Goal: Task Accomplishment & Management: Use online tool/utility

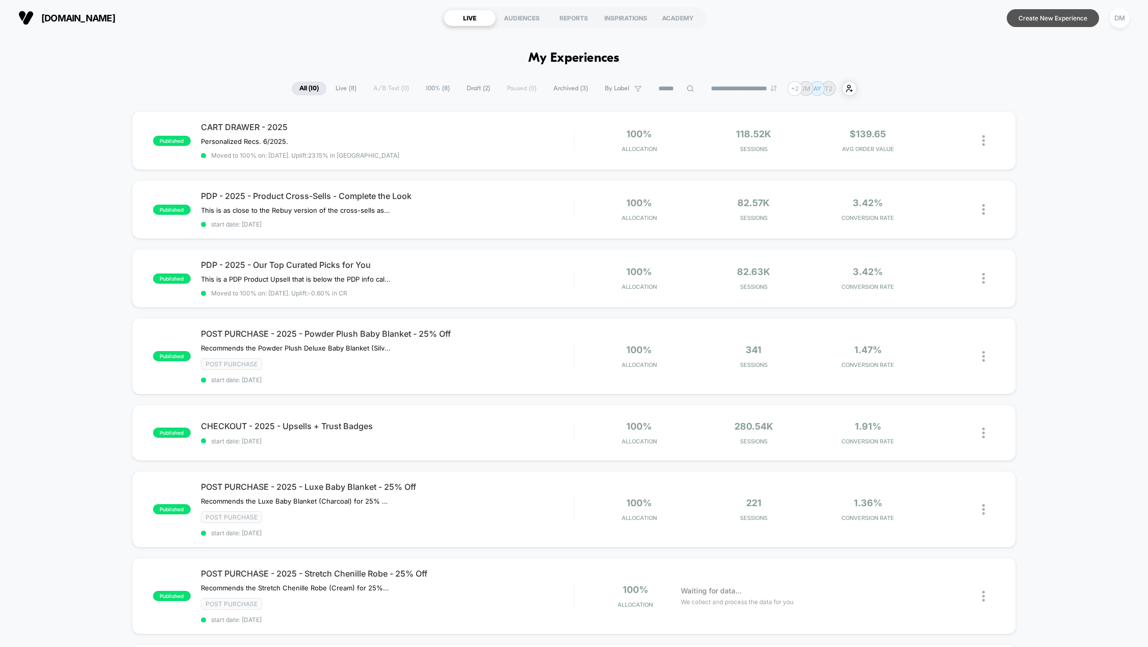
click at [1041, 24] on button "Create New Experience" at bounding box center [1053, 18] width 92 height 18
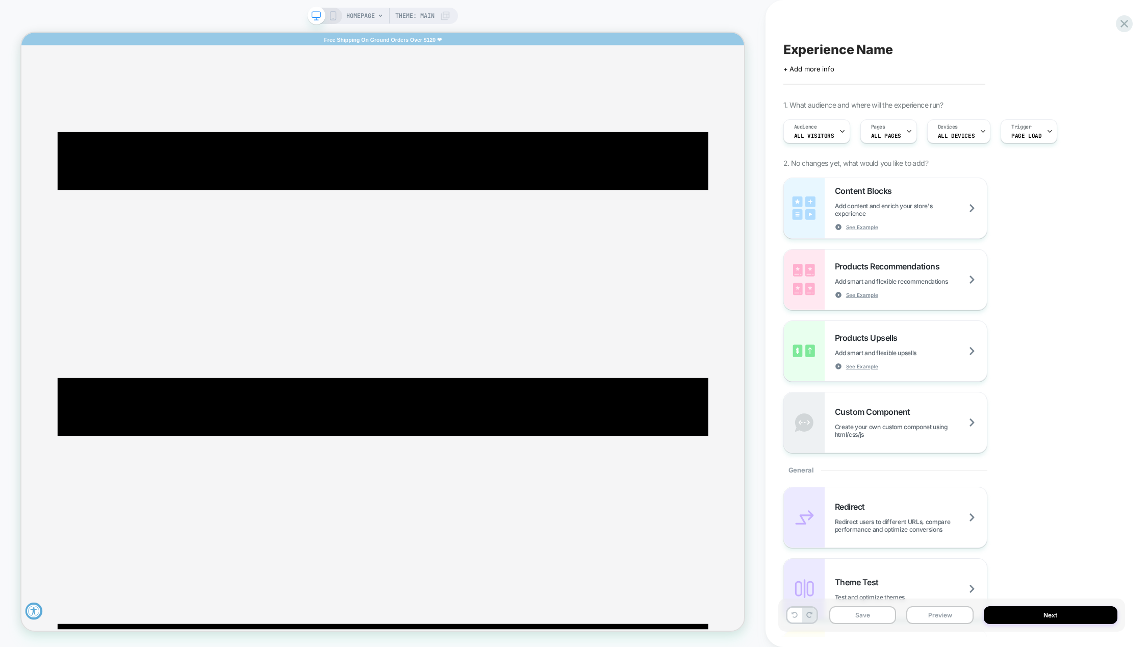
click at [378, 16] on icon at bounding box center [380, 16] width 6 height 6
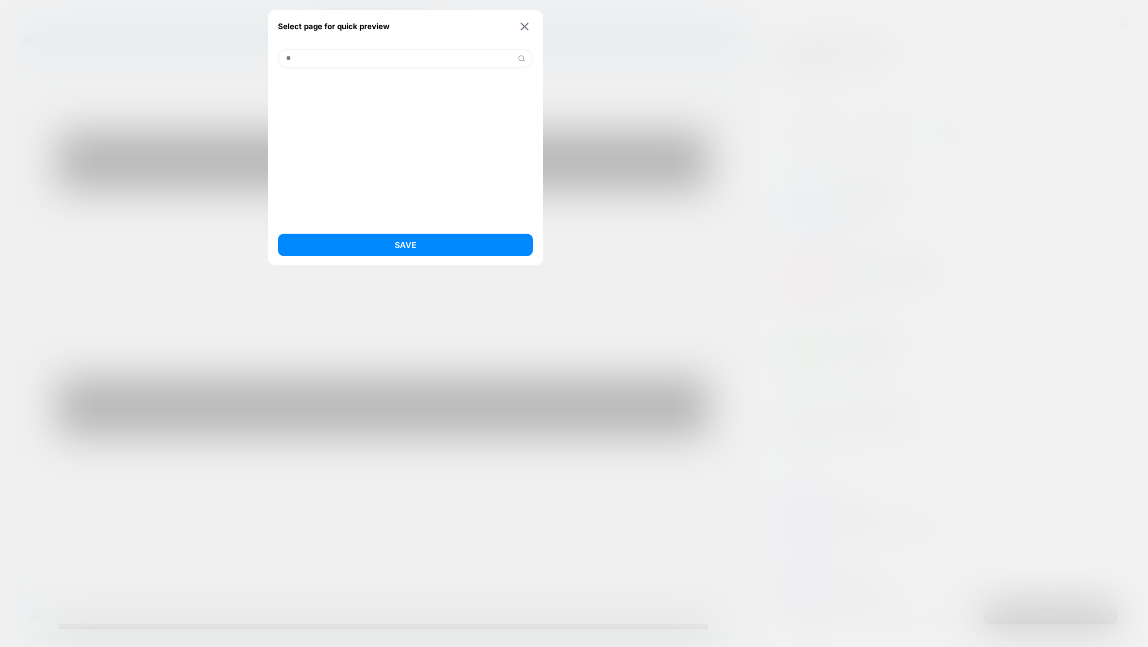
type input "*"
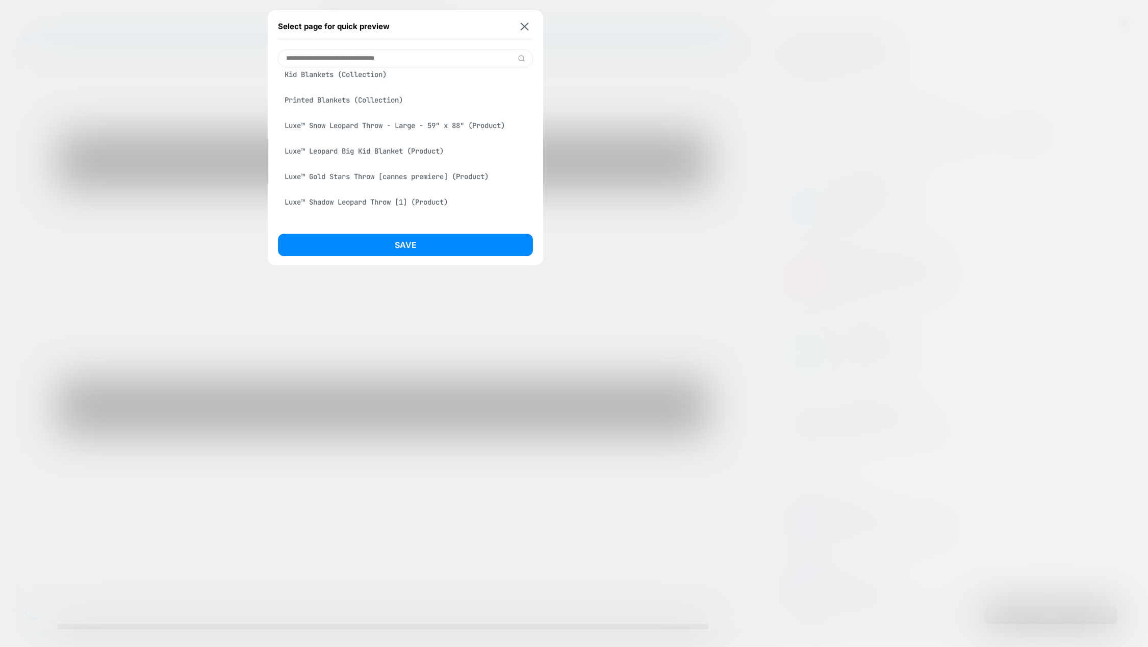
scroll to position [306, 0]
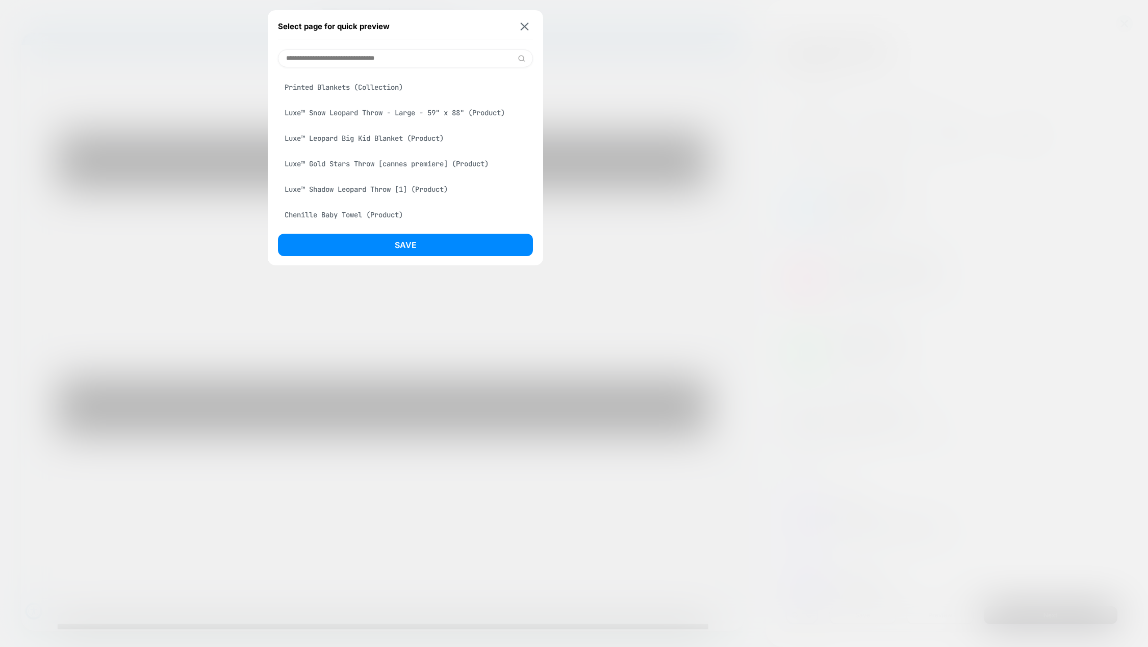
paste input "**********"
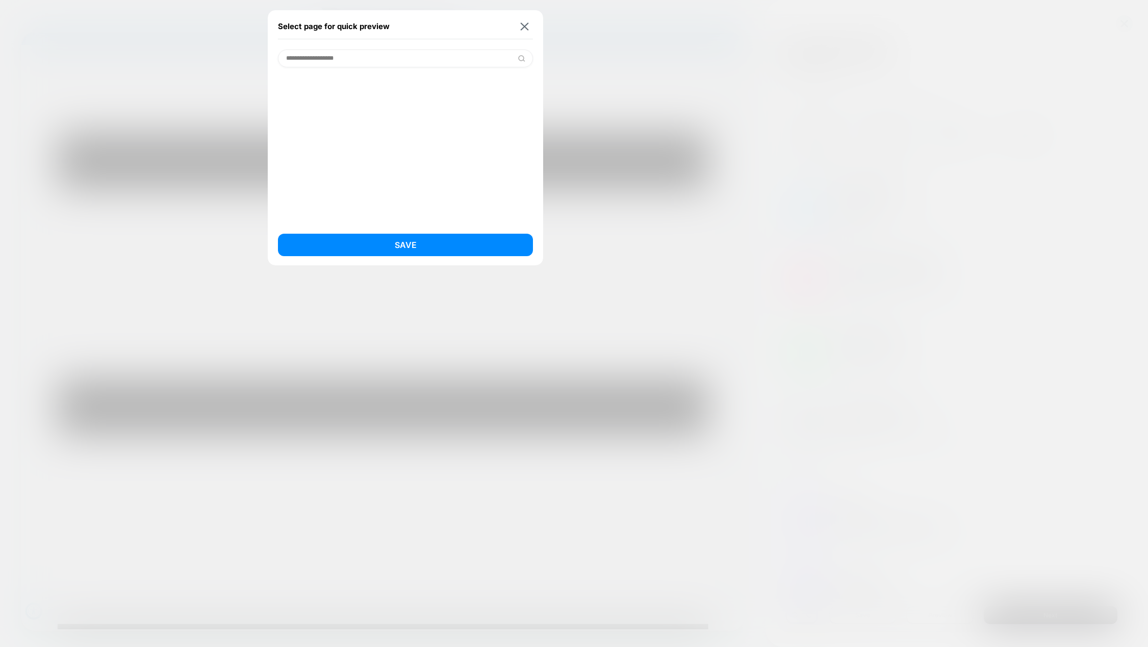
scroll to position [0, 0]
type input "**********"
click at [521, 58] on img at bounding box center [522, 59] width 8 height 8
click at [448, 238] on button "Save" at bounding box center [405, 245] width 255 height 22
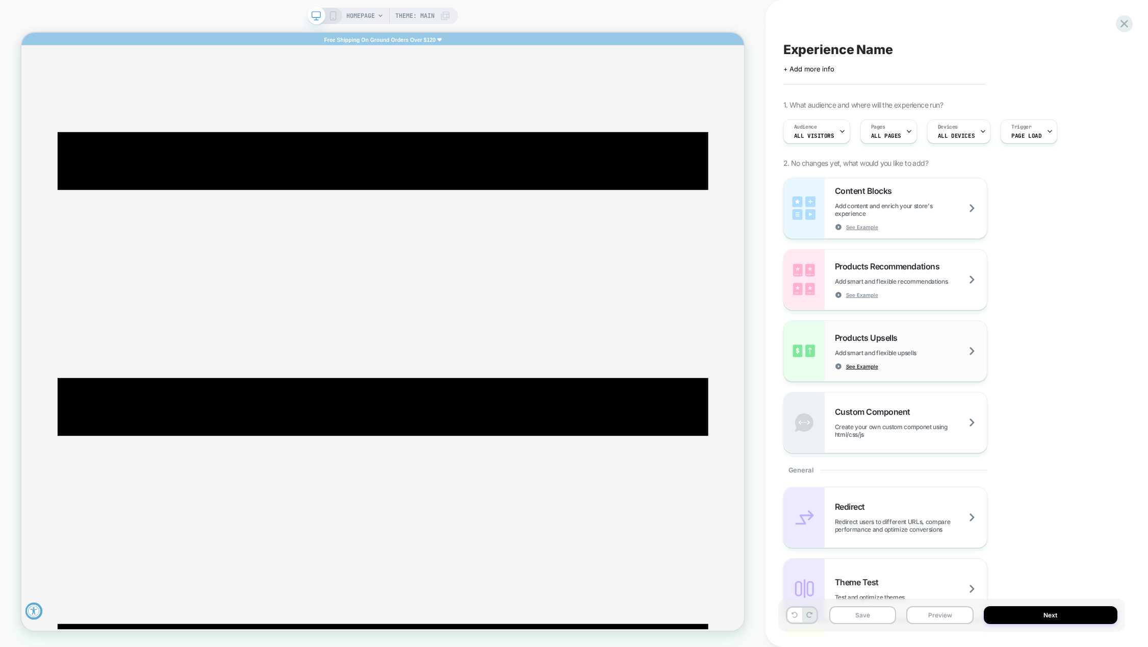
click at [867, 366] on span "See Example" at bounding box center [862, 366] width 32 height 7
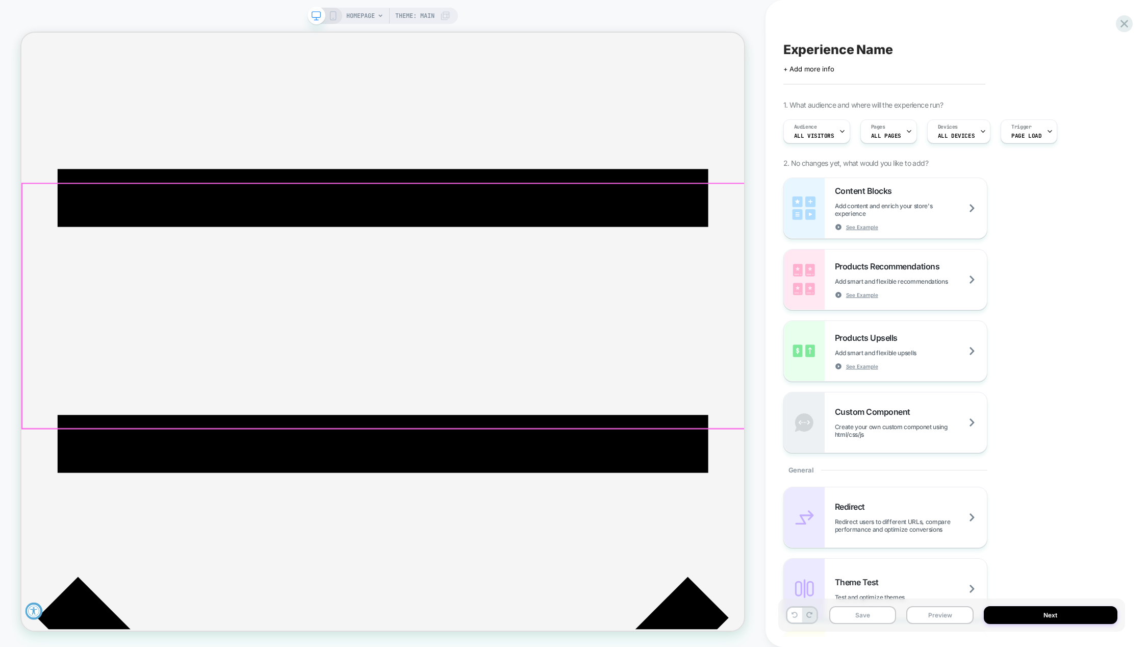
scroll to position [255, 0]
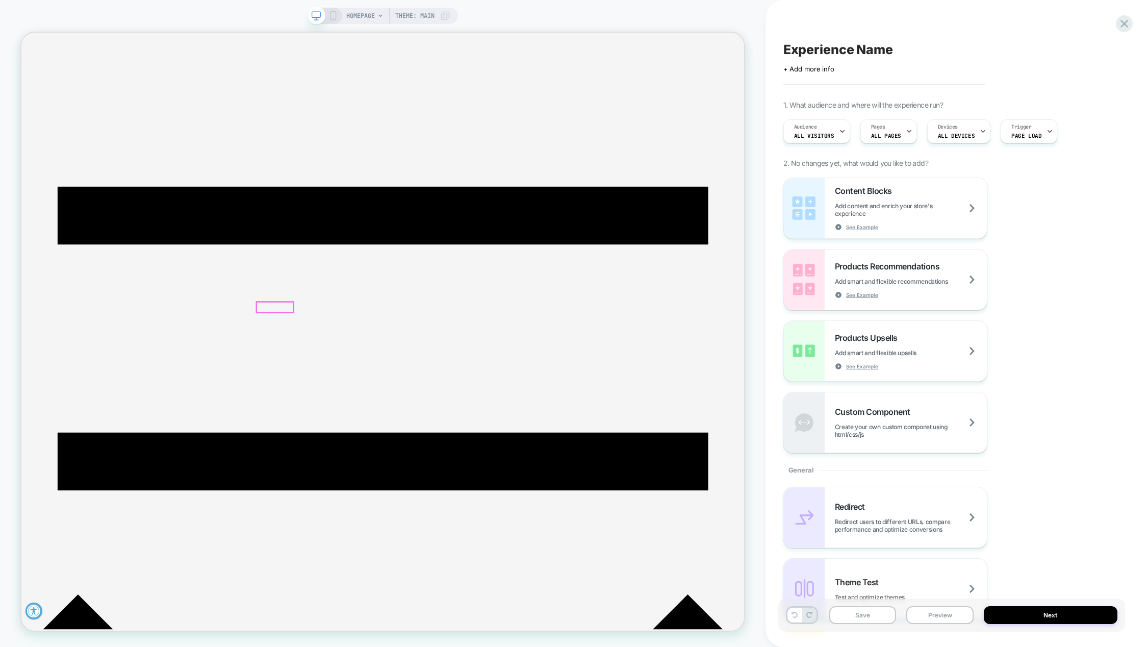
click at [412, 14] on span "Theme: MAIN" at bounding box center [414, 16] width 39 height 16
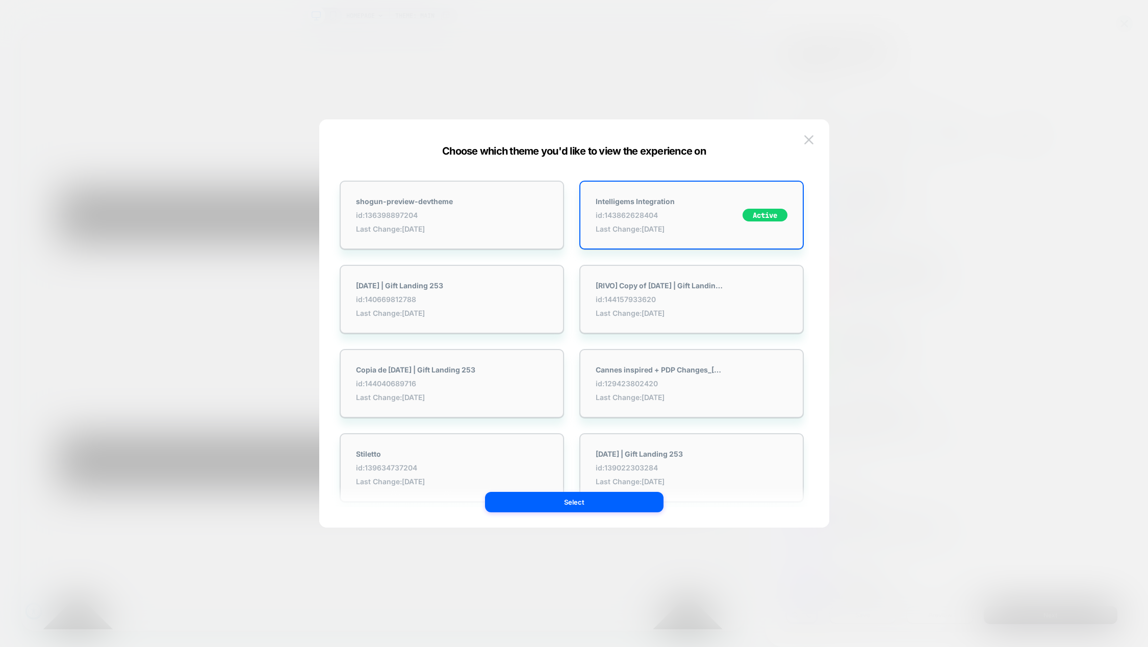
click at [412, 14] on div at bounding box center [574, 323] width 1148 height 647
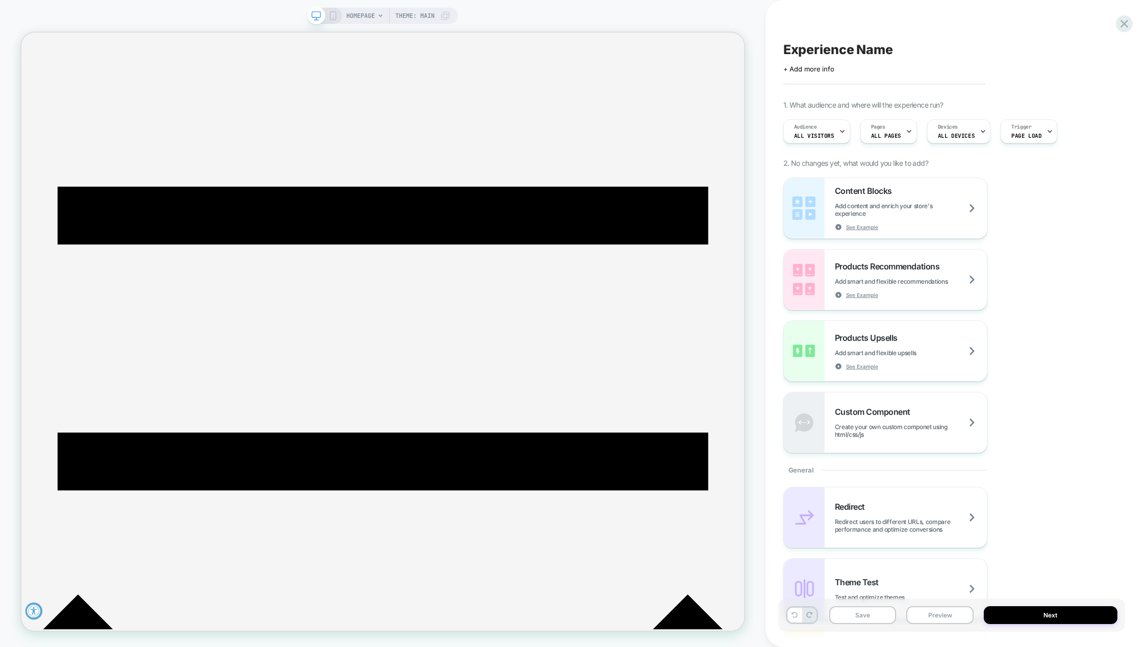
click at [368, 15] on span "HOMEPAGE" at bounding box center [360, 16] width 29 height 16
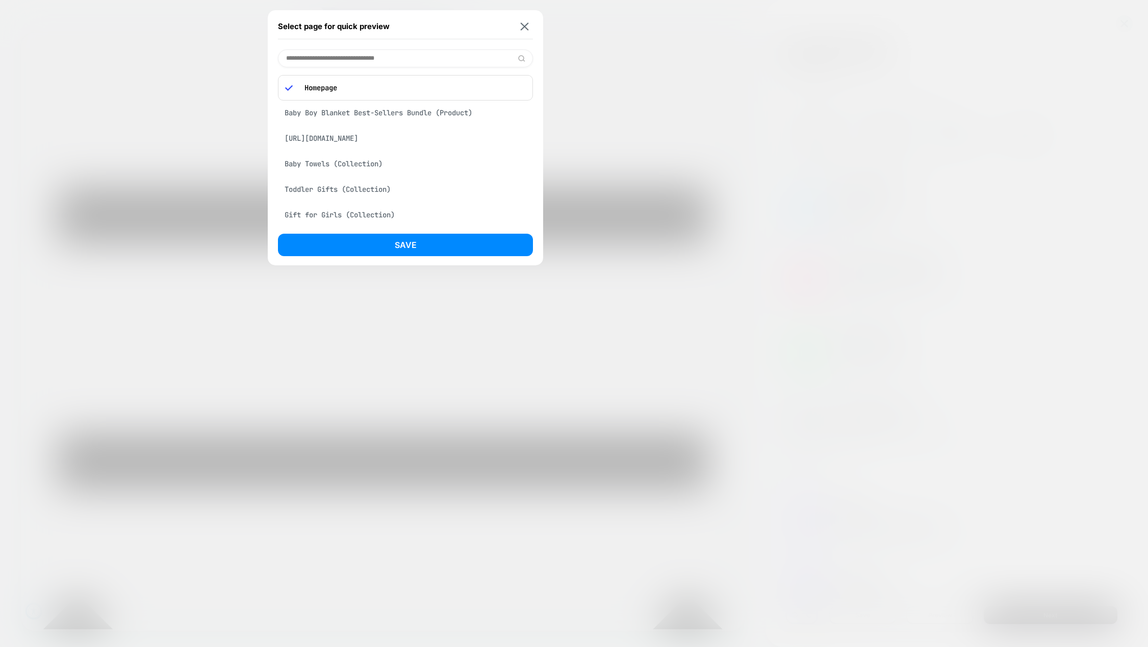
click at [328, 89] on p "Homepage" at bounding box center [412, 87] width 226 height 9
click at [523, 29] on img at bounding box center [525, 26] width 8 height 8
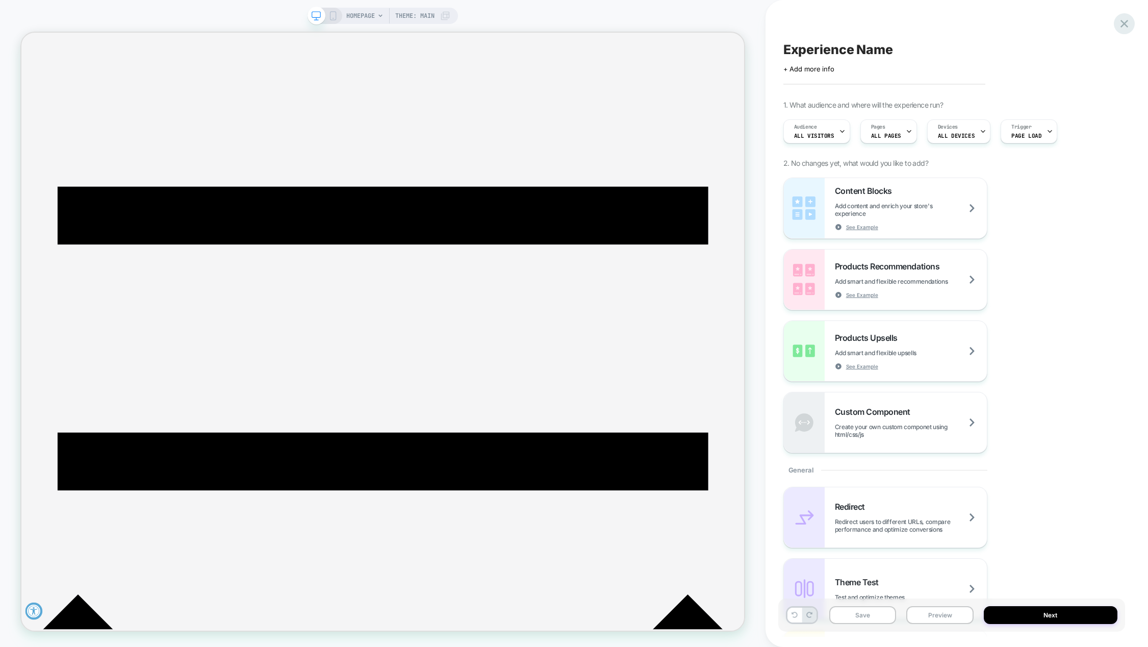
click at [1122, 24] on icon at bounding box center [1125, 24] width 14 height 14
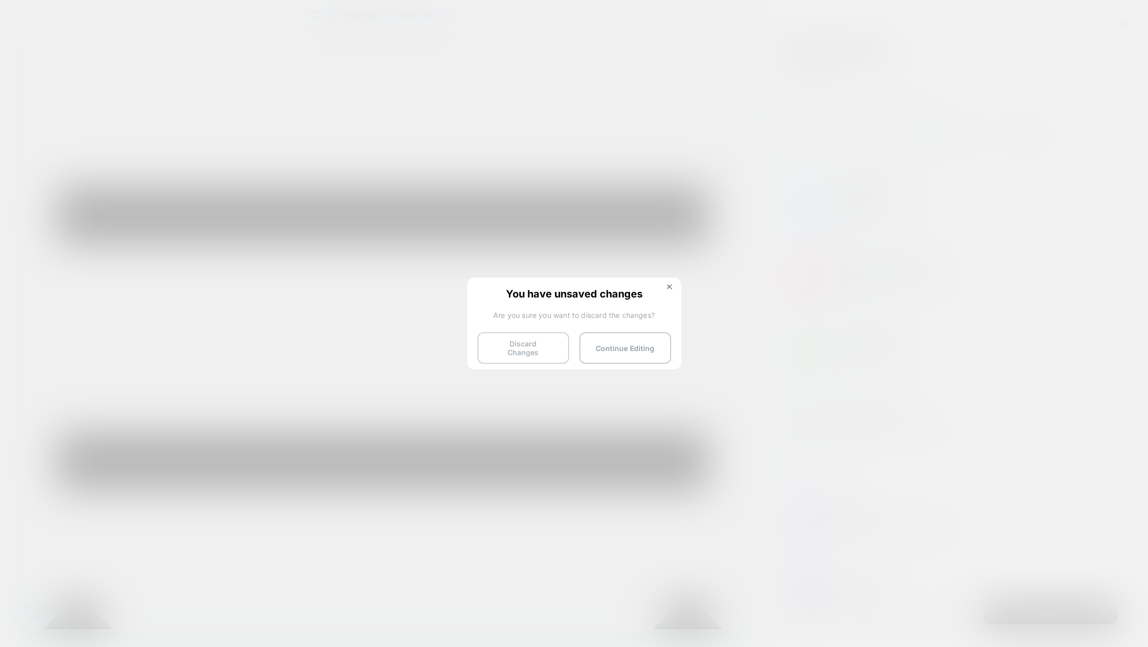
click at [537, 348] on button "Discard Changes" at bounding box center [523, 348] width 92 height 32
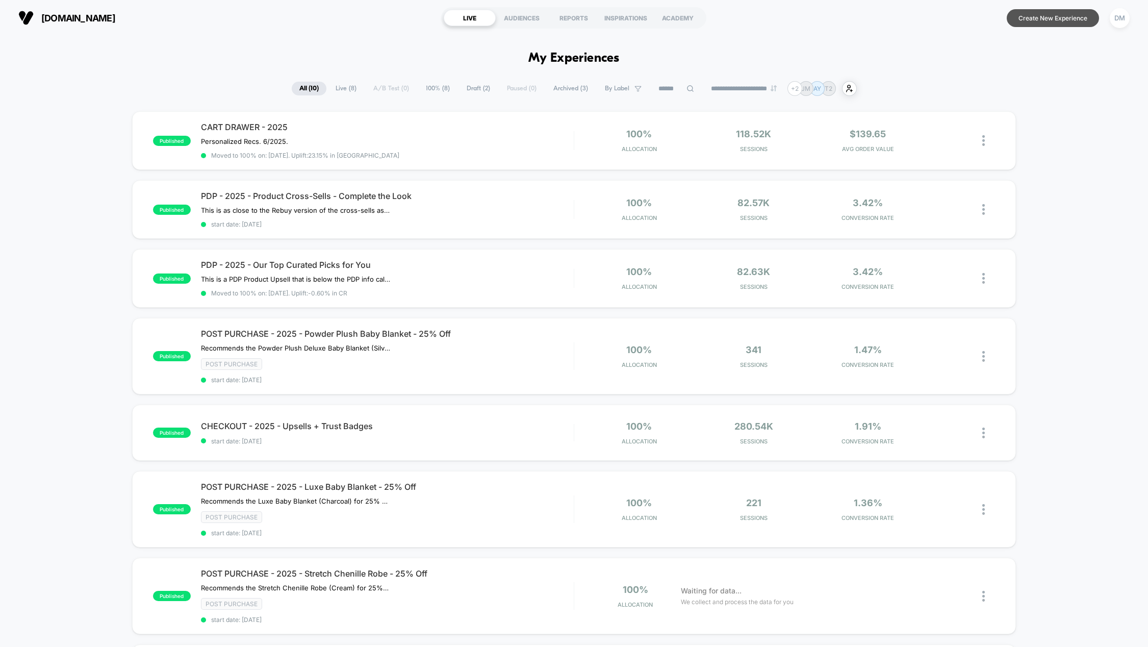
click at [1084, 24] on button "Create New Experience" at bounding box center [1053, 18] width 92 height 18
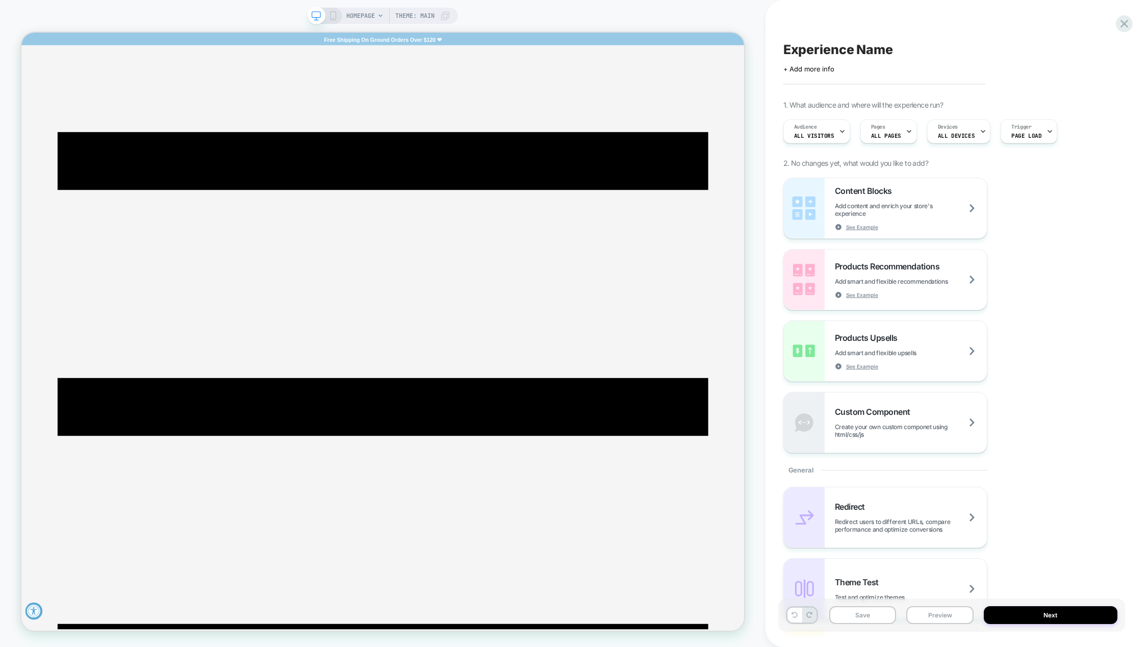
click at [380, 16] on icon at bounding box center [380, 15] width 4 height 3
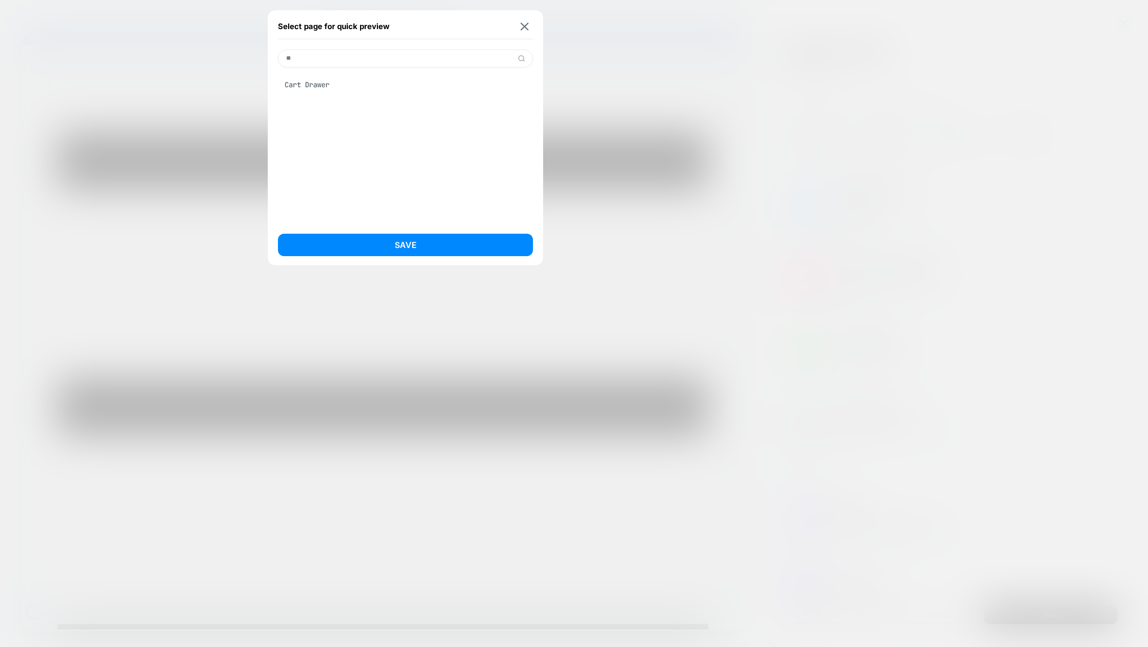
type input "*"
paste input "**********"
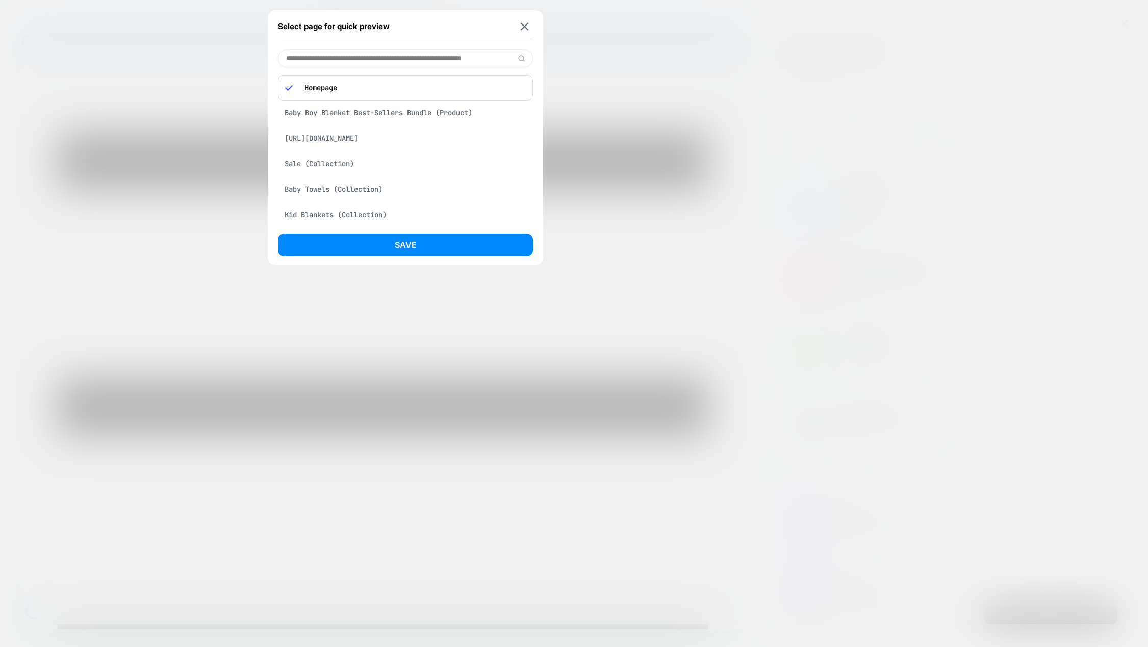
scroll to position [0, 23]
type input "**********"
click at [369, 82] on div "[URL][DOMAIN_NAME]" at bounding box center [405, 84] width 255 height 19
click at [388, 86] on div "[URL][DOMAIN_NAME]" at bounding box center [405, 84] width 255 height 19
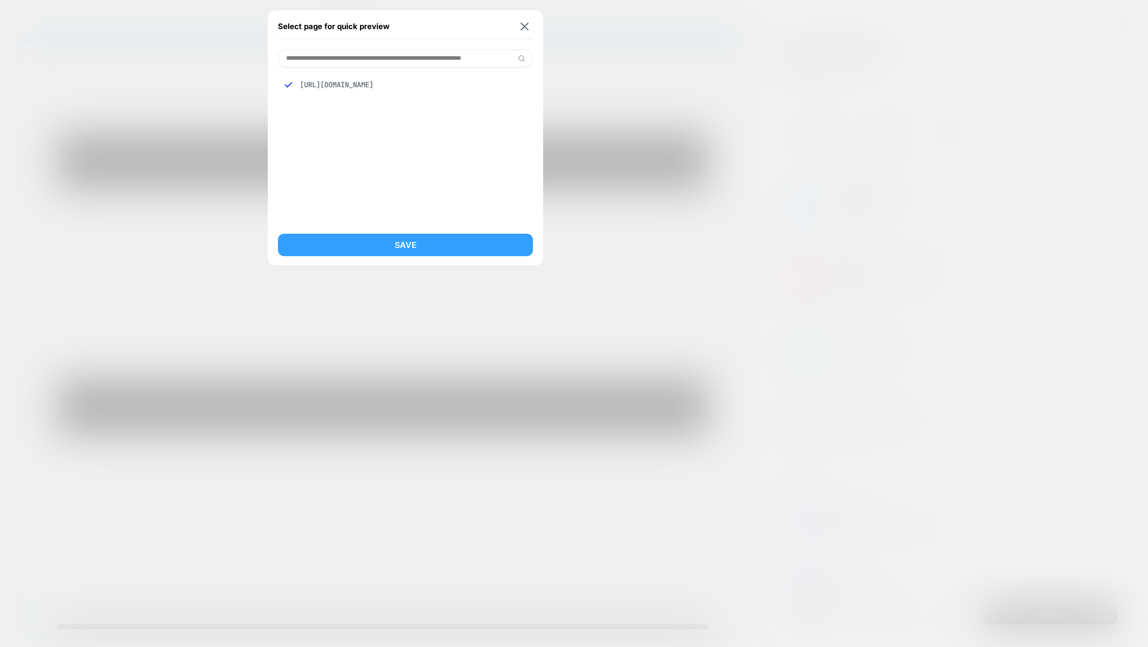
click at [421, 241] on button "Save" at bounding box center [405, 245] width 255 height 22
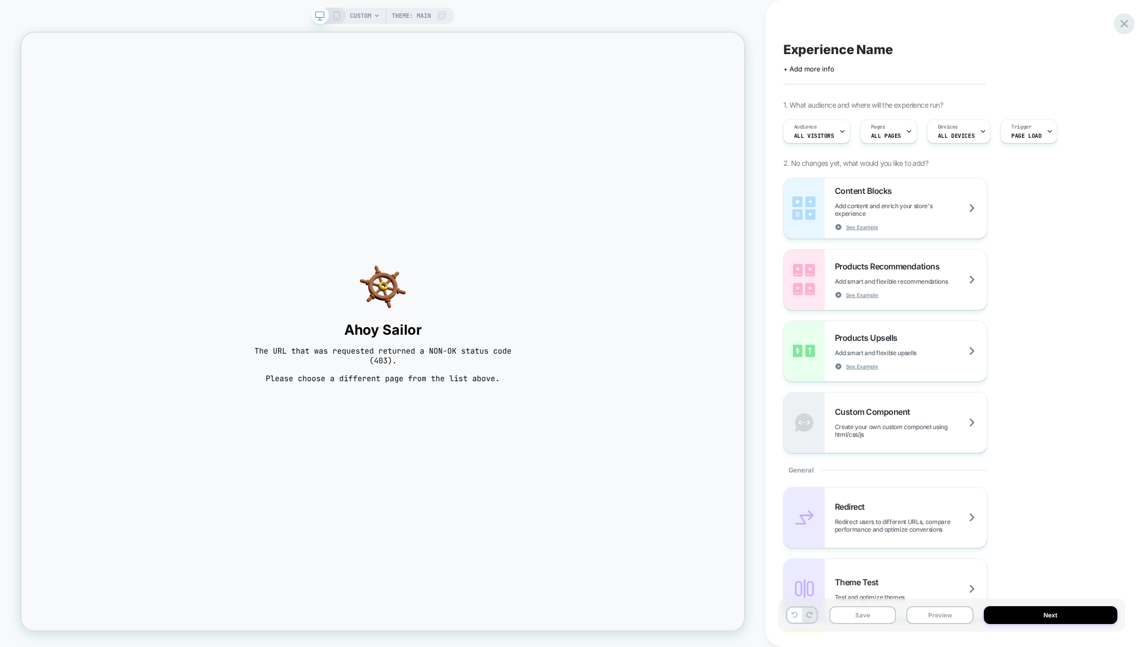
click at [1125, 24] on icon at bounding box center [1125, 24] width 8 height 8
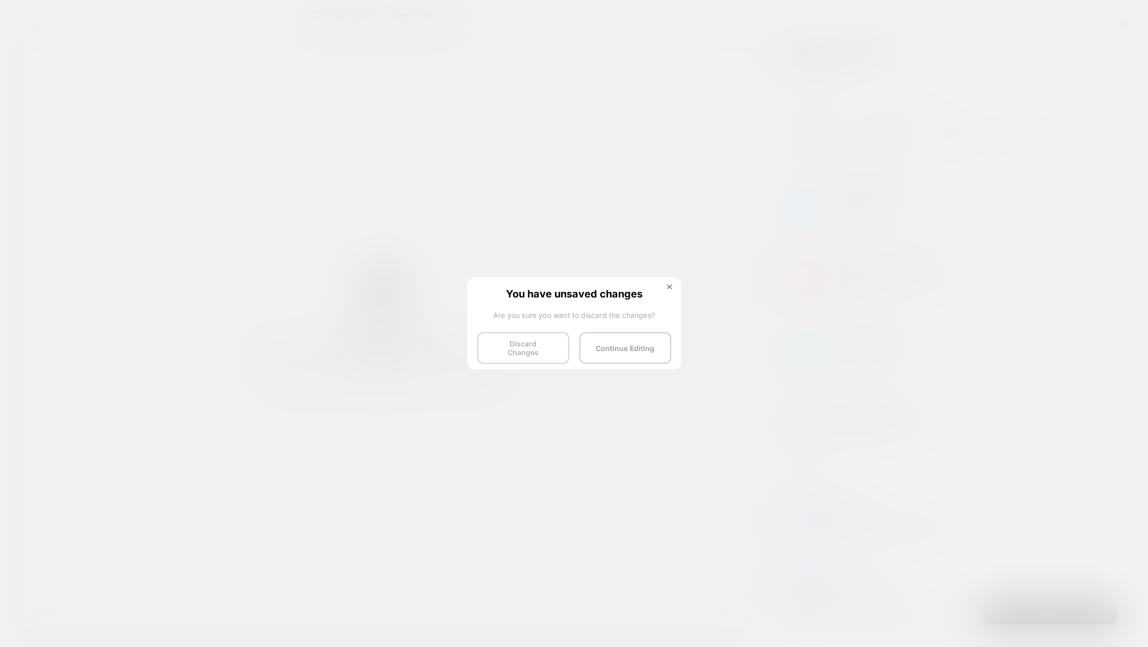
click at [559, 346] on button "Discard Changes" at bounding box center [523, 348] width 92 height 32
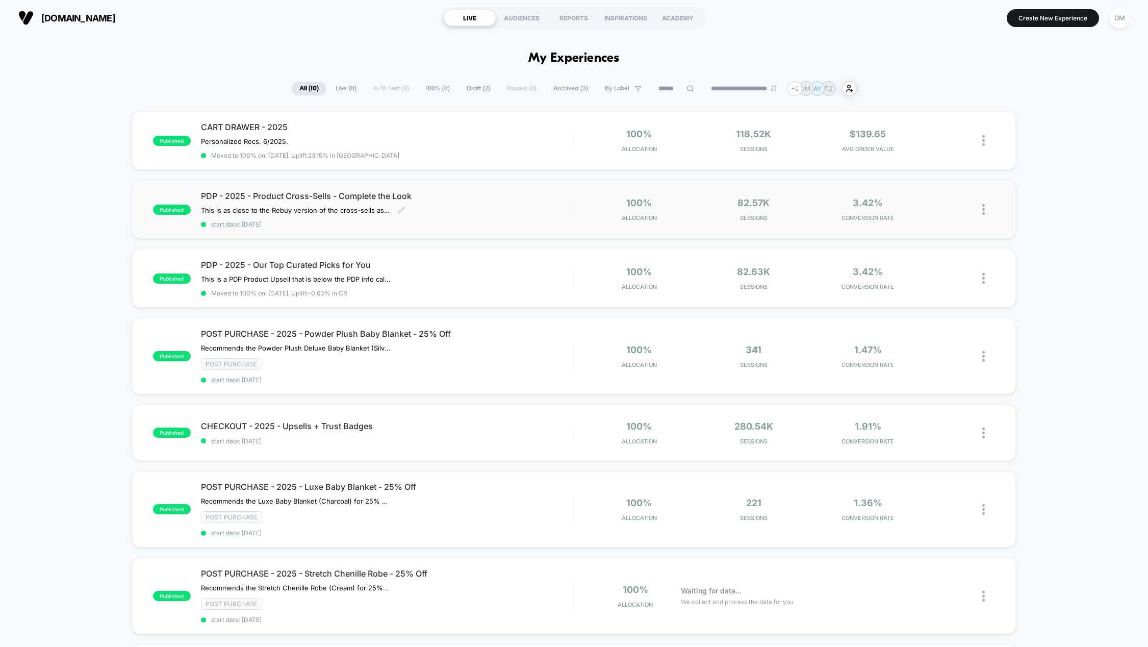
click at [264, 192] on span "PDP - 2025 - Product Cross-Sells - Complete the Look" at bounding box center [387, 196] width 373 height 10
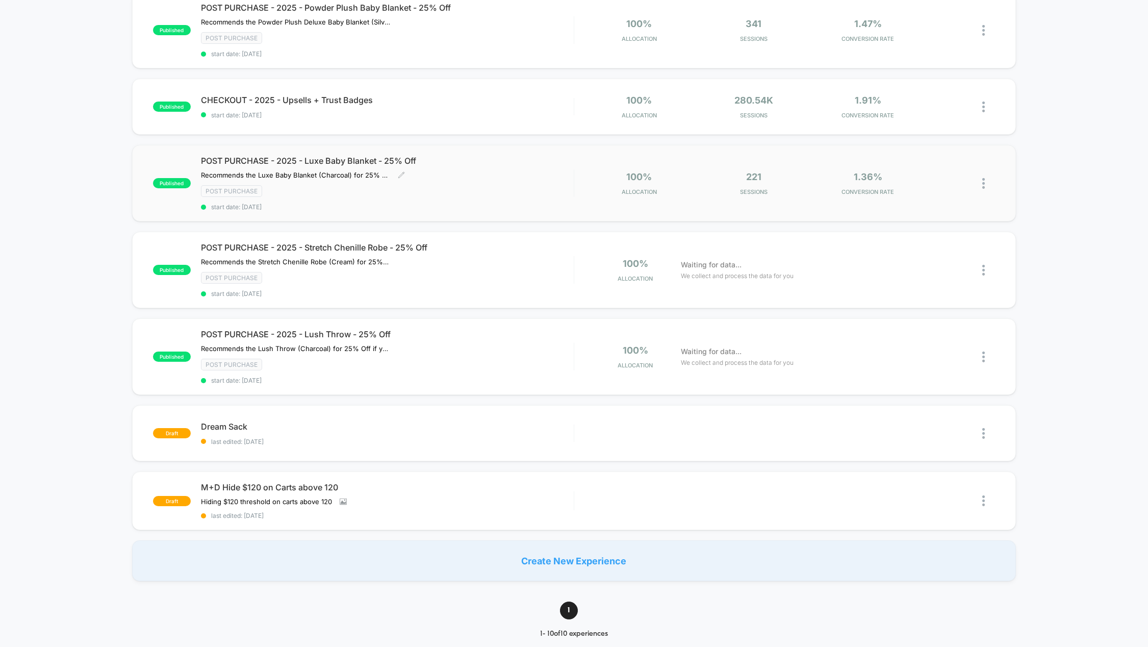
scroll to position [357, 0]
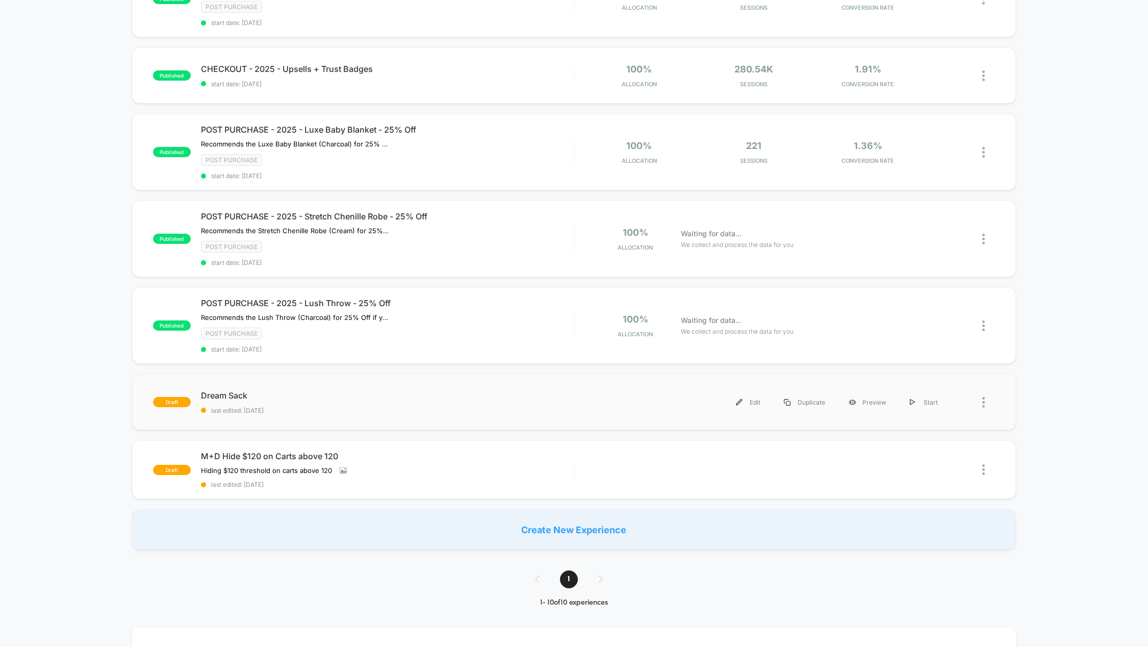
click at [985, 401] on div at bounding box center [988, 402] width 13 height 23
click at [234, 393] on span "Dream Sack Click to edit experience details" at bounding box center [387, 395] width 373 height 10
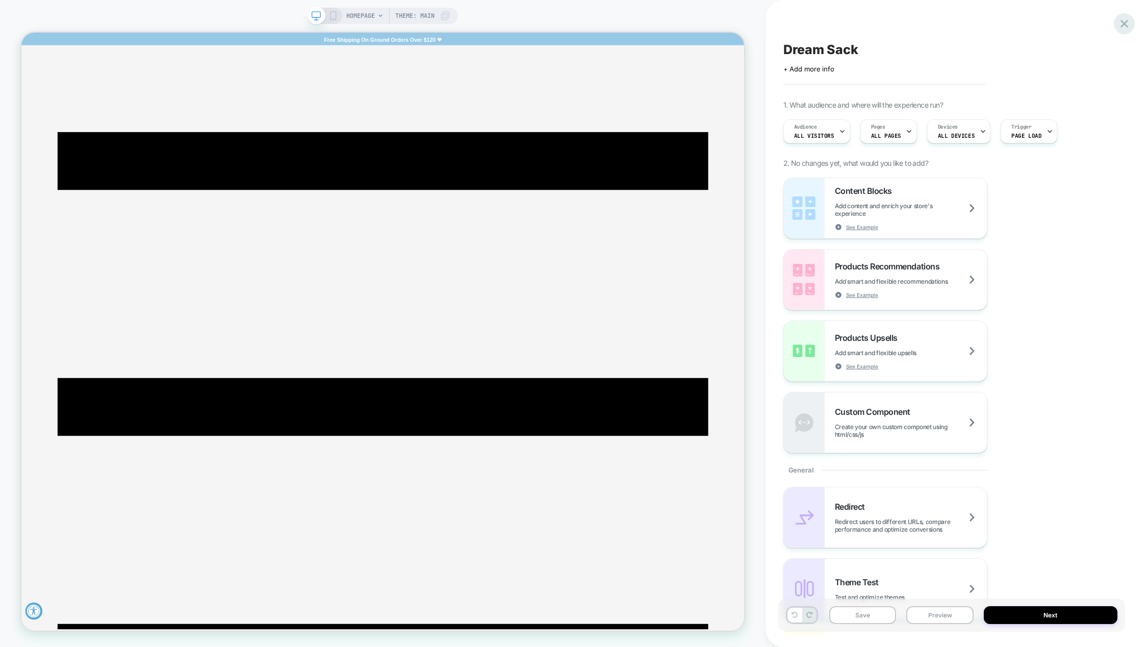
click at [1128, 24] on icon at bounding box center [1125, 24] width 14 height 14
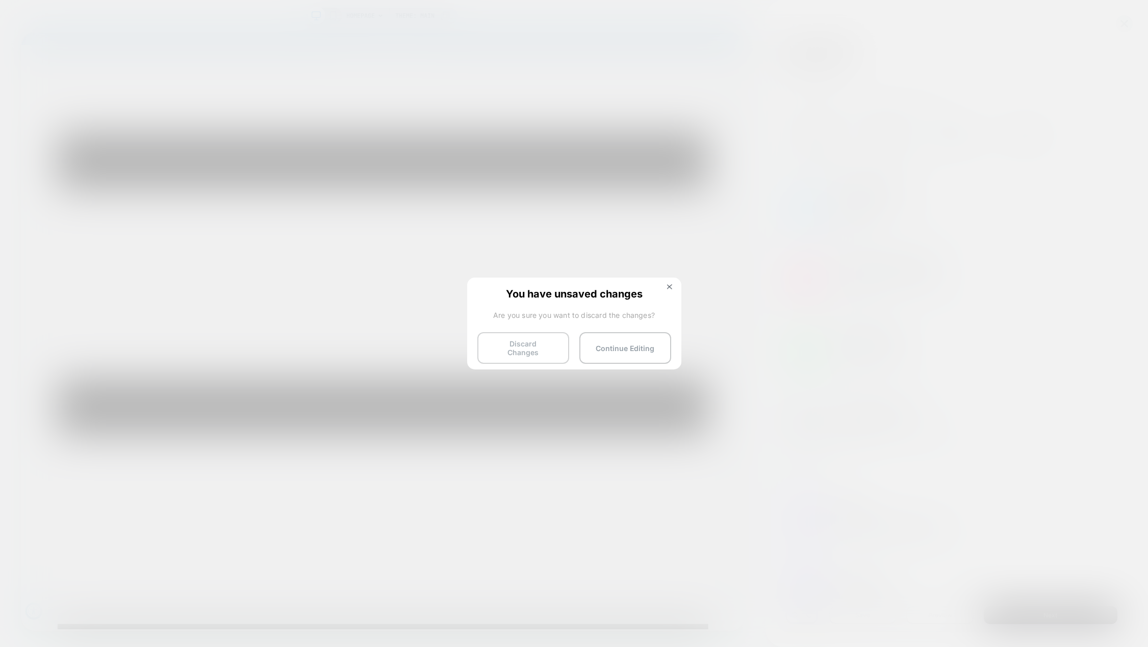
click at [548, 342] on button "Discard Changes" at bounding box center [523, 348] width 92 height 32
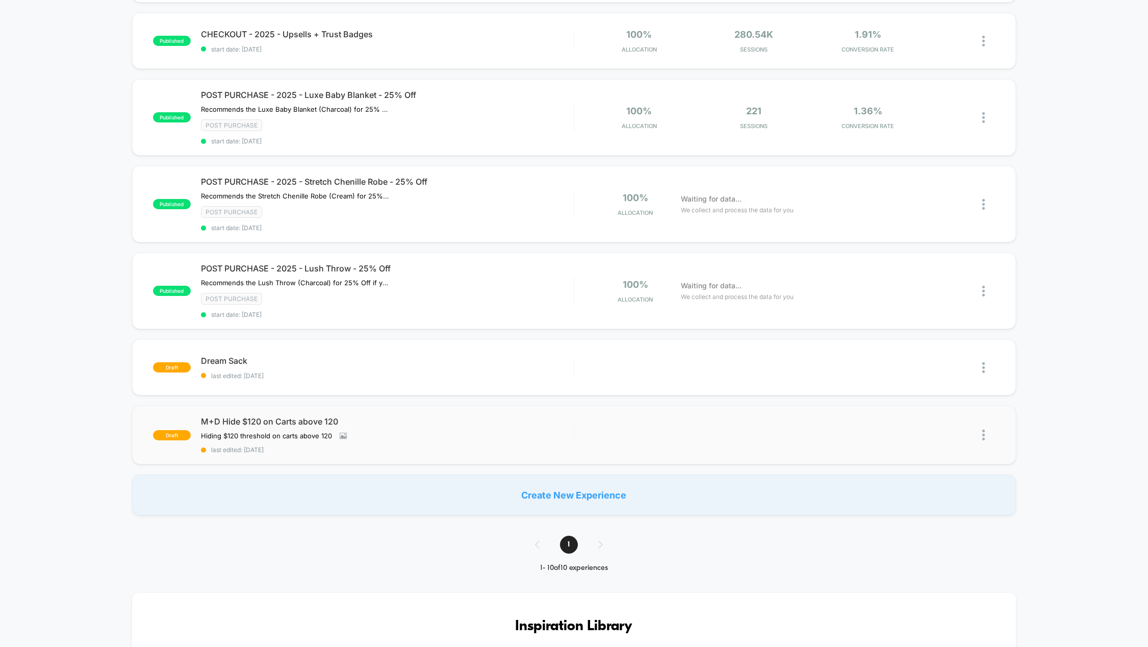
scroll to position [459, 0]
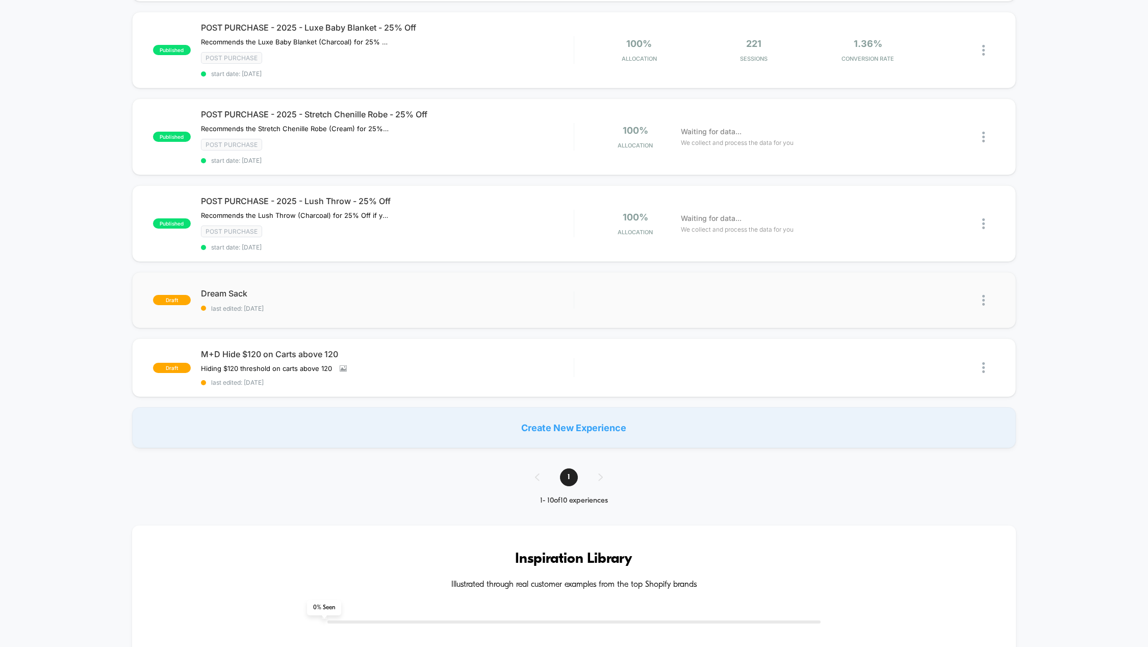
click at [985, 296] on img at bounding box center [983, 300] width 3 height 11
click at [933, 346] on div "Delete" at bounding box center [931, 347] width 92 height 23
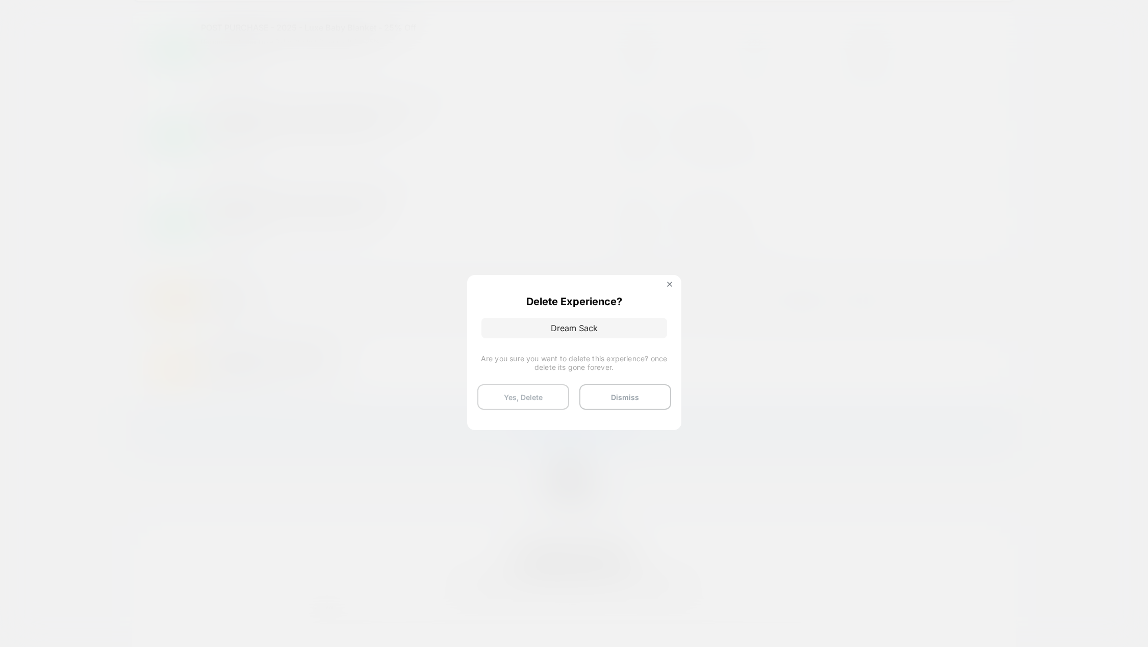
click at [545, 401] on button "Yes, Delete" at bounding box center [523, 397] width 92 height 26
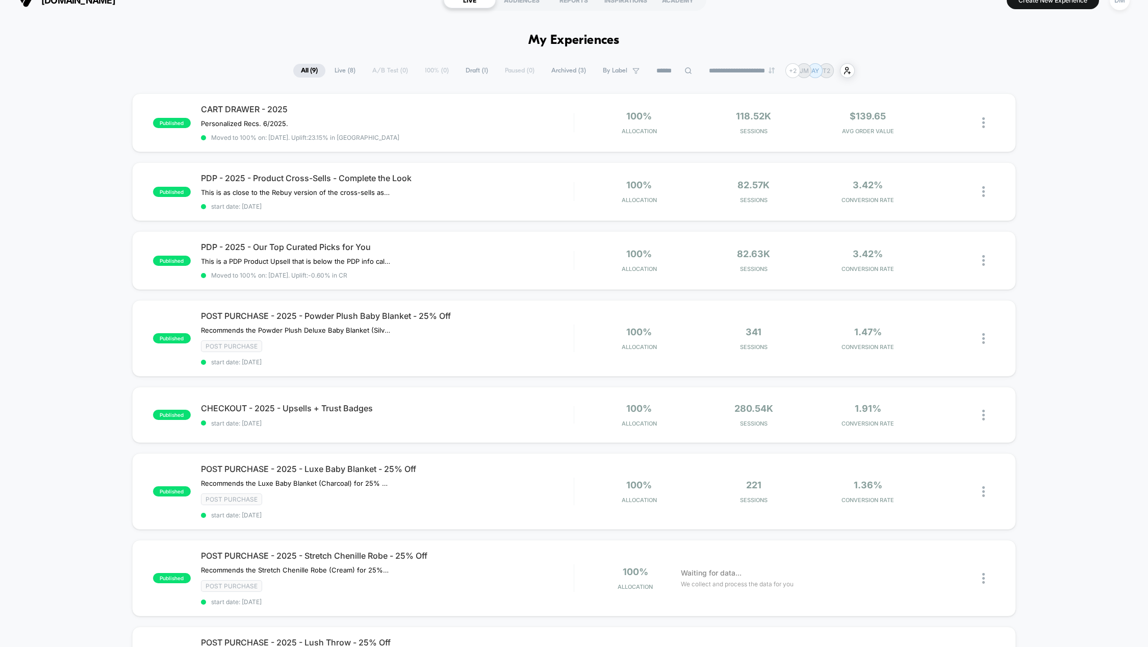
scroll to position [17, 0]
click at [291, 180] on span "PDP - 2025 - Product Cross-Sells - Complete the Look" at bounding box center [387, 179] width 373 height 10
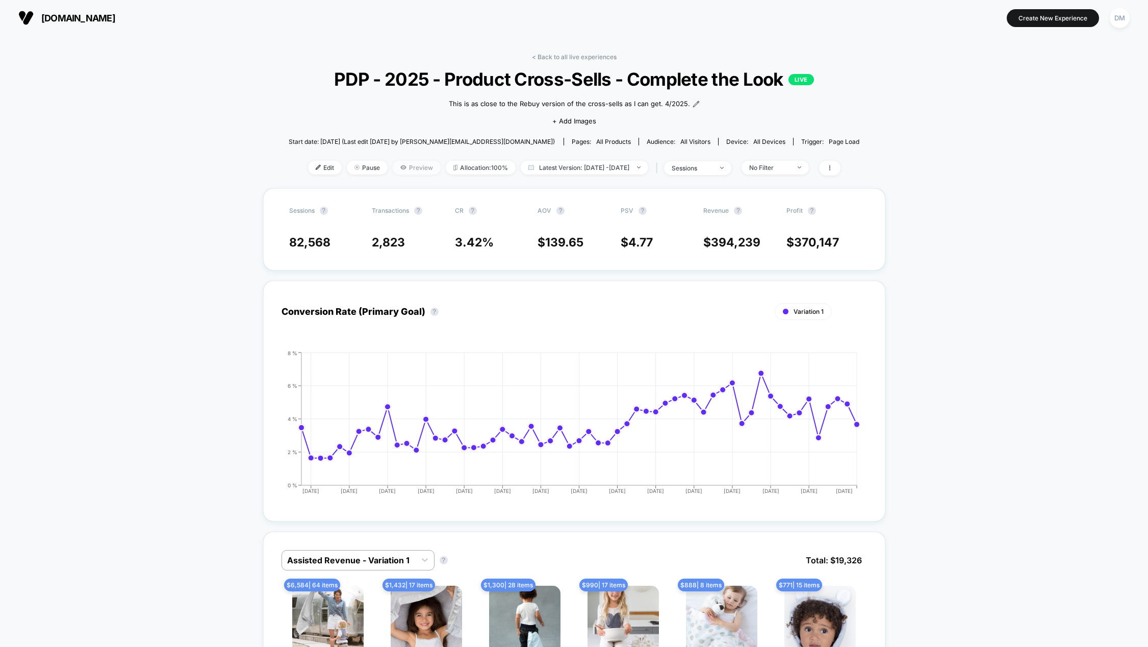
click at [404, 165] on span "Preview" at bounding box center [417, 168] width 48 height 14
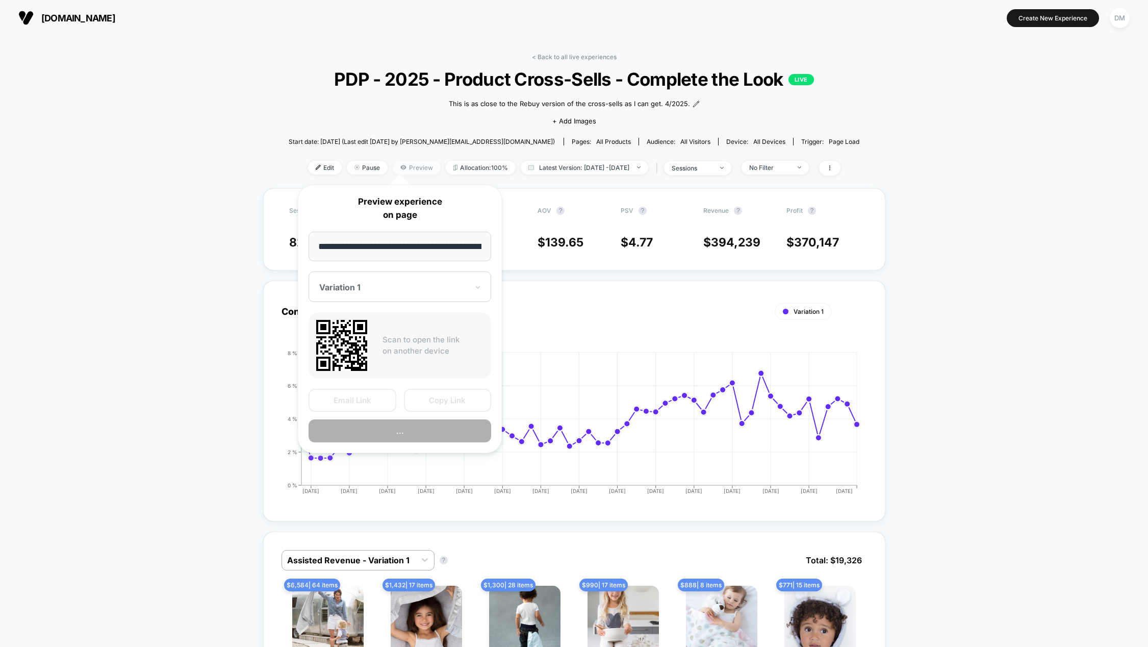
scroll to position [0, 29]
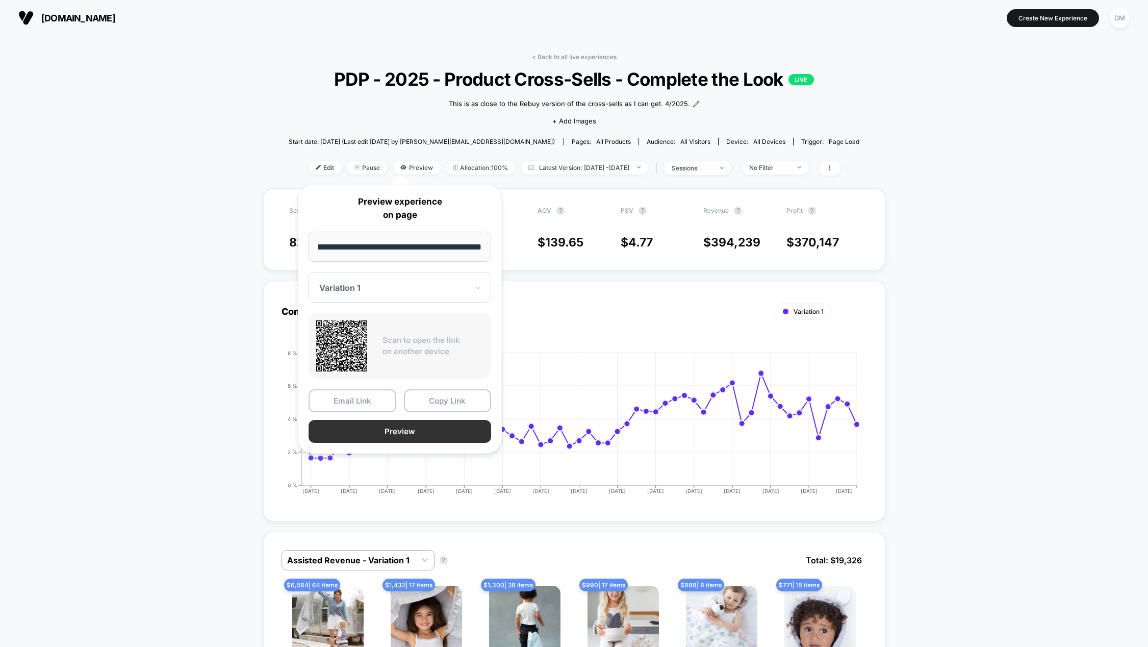
click at [391, 432] on button "Preview" at bounding box center [400, 431] width 183 height 23
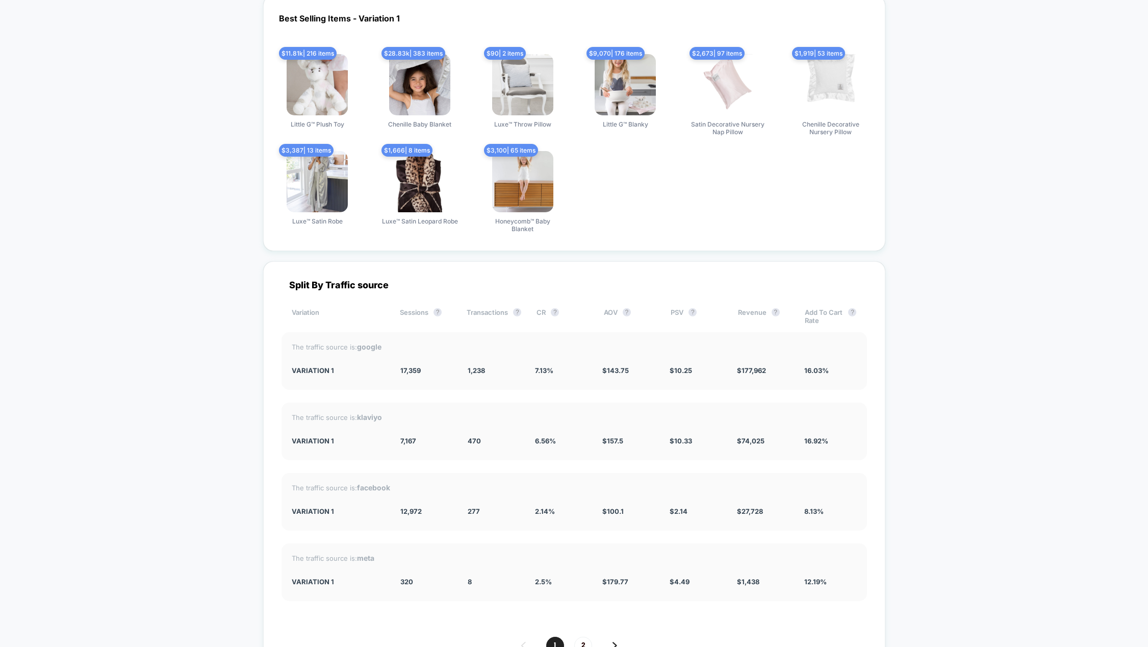
scroll to position [1428, 0]
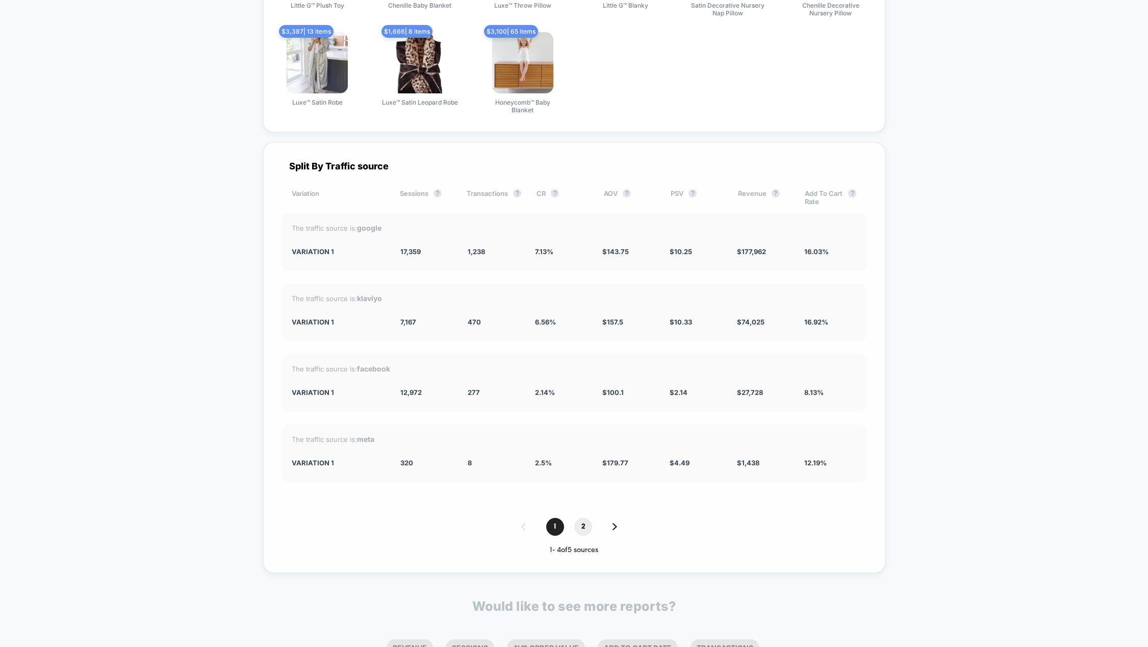
click at [588, 524] on span "2" at bounding box center [583, 527] width 18 height 18
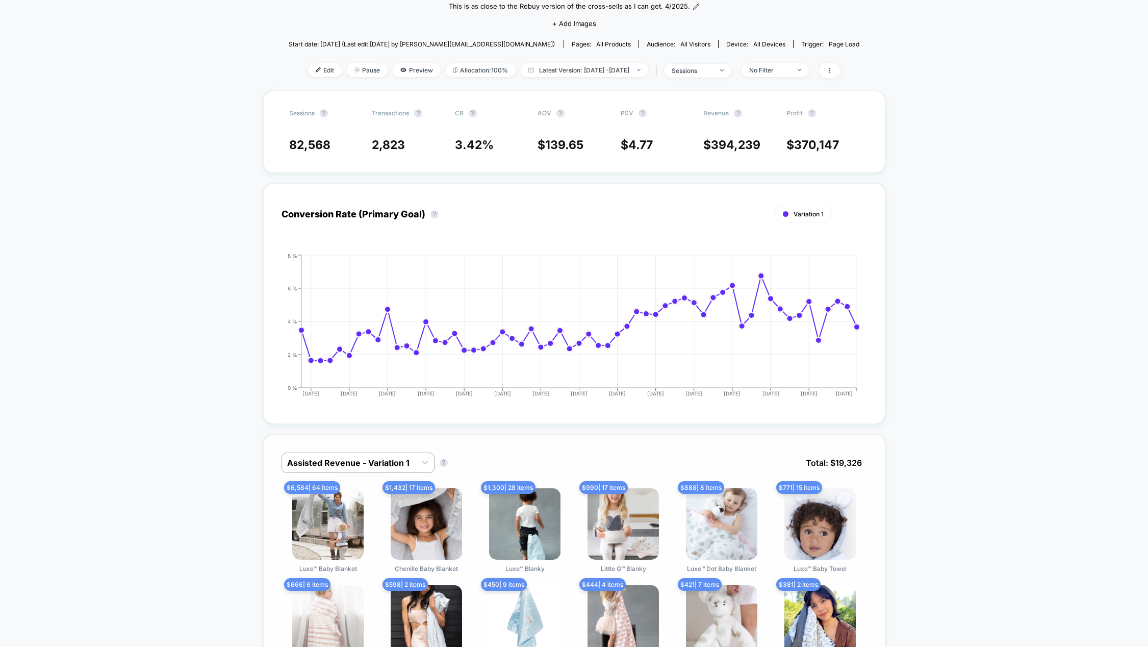
scroll to position [0, 0]
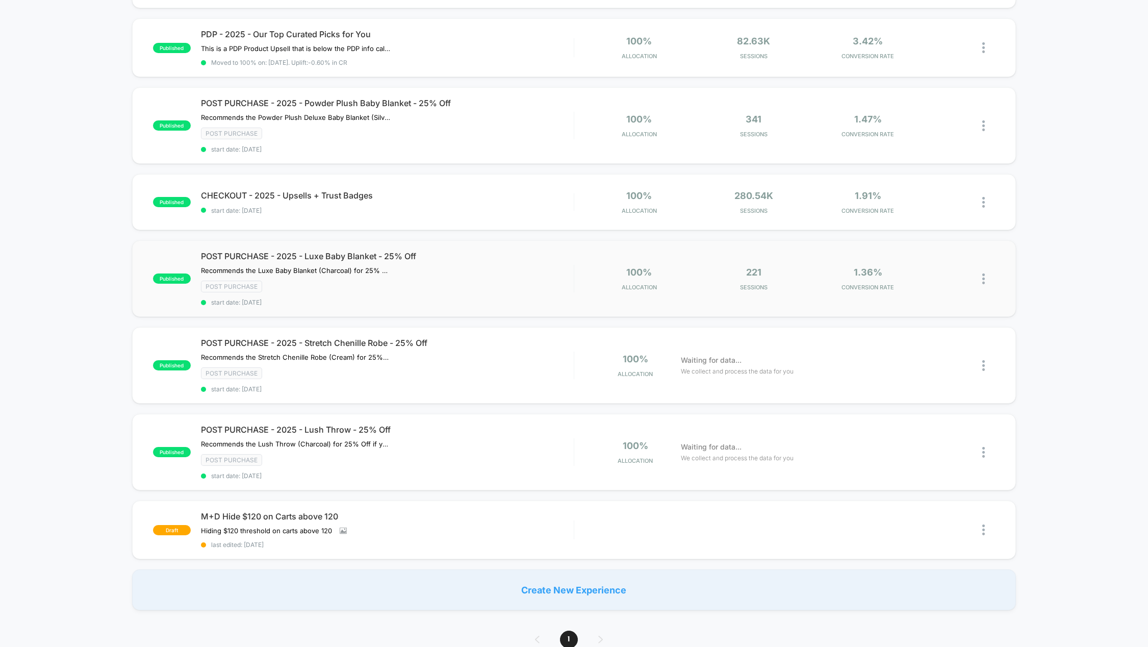
scroll to position [153, 0]
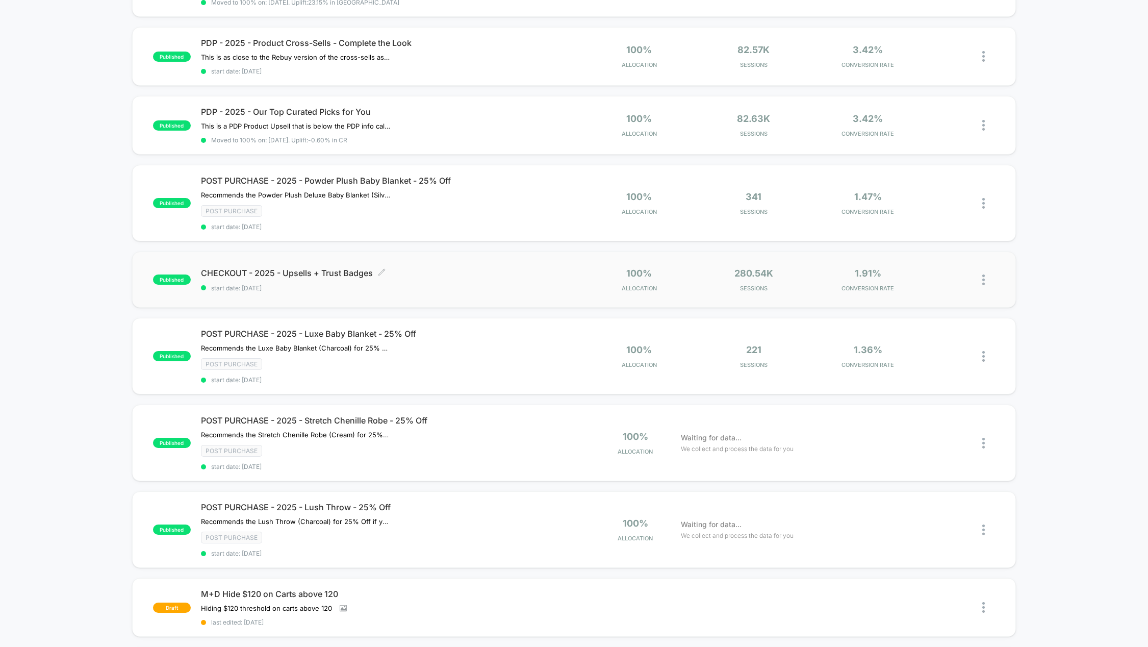
click at [282, 270] on span "CHECKOUT - 2025 - Upsells + Trust Badges Click to edit experience details" at bounding box center [387, 273] width 373 height 10
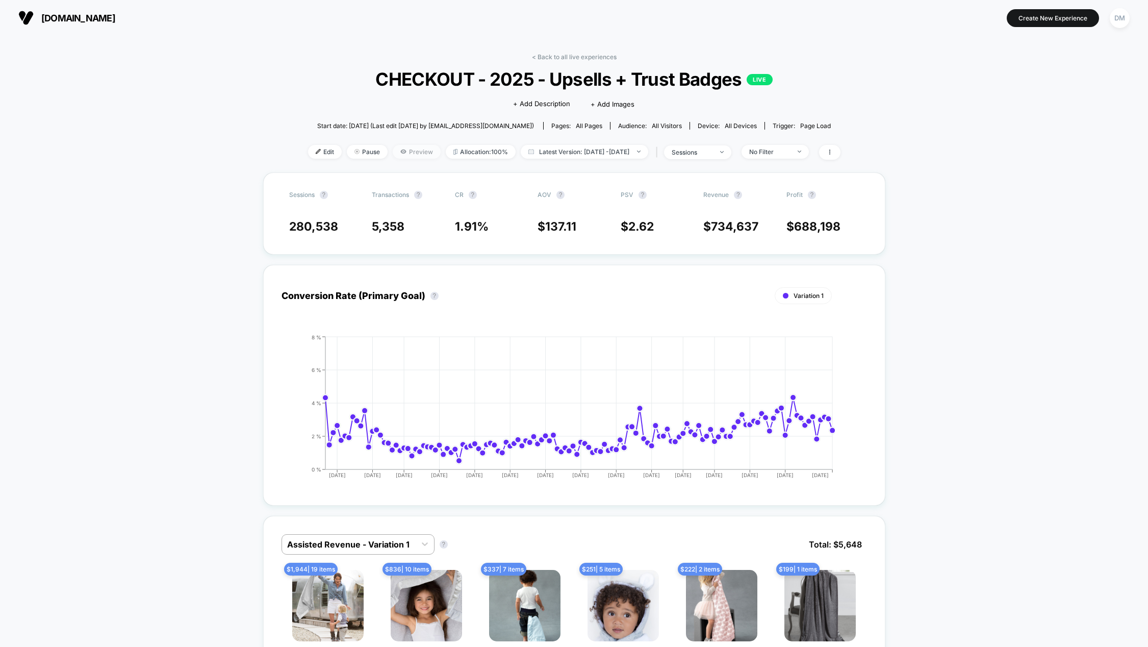
click at [402, 153] on span "Preview" at bounding box center [417, 152] width 48 height 14
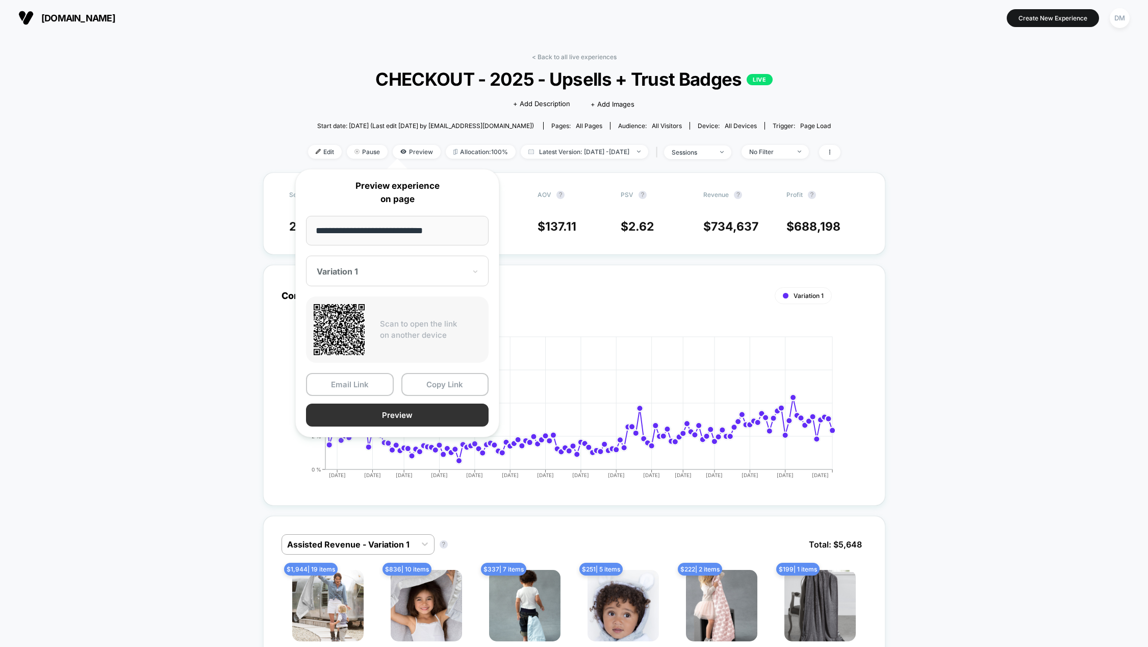
click at [367, 414] on button "Preview" at bounding box center [397, 414] width 183 height 23
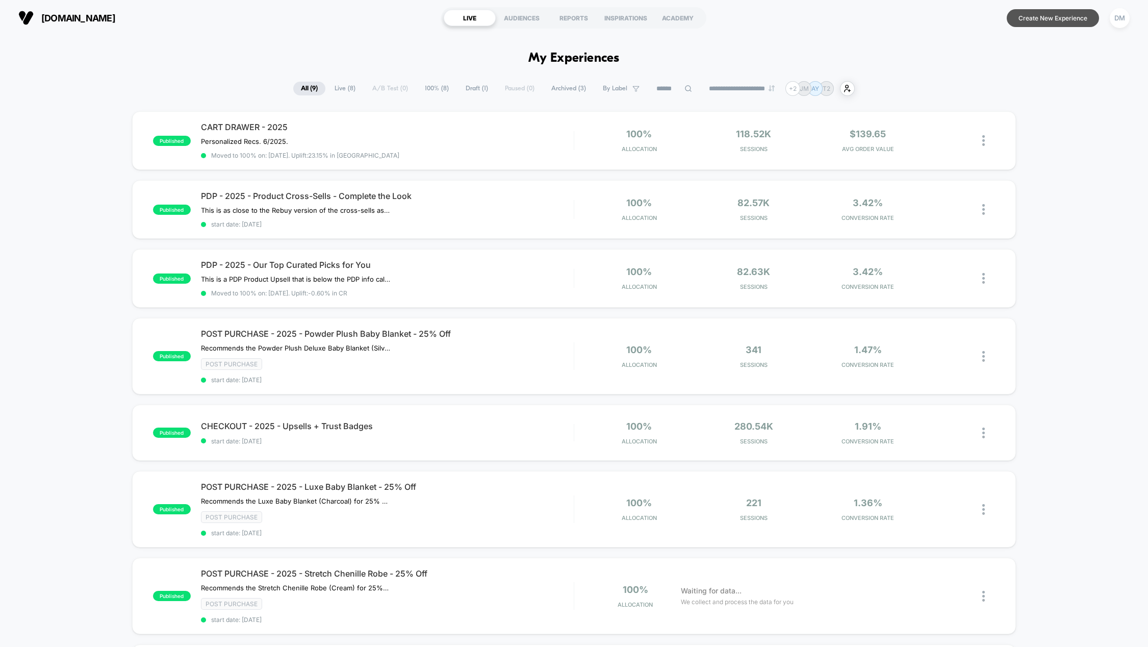
click at [1047, 24] on button "Create New Experience" at bounding box center [1053, 18] width 92 height 18
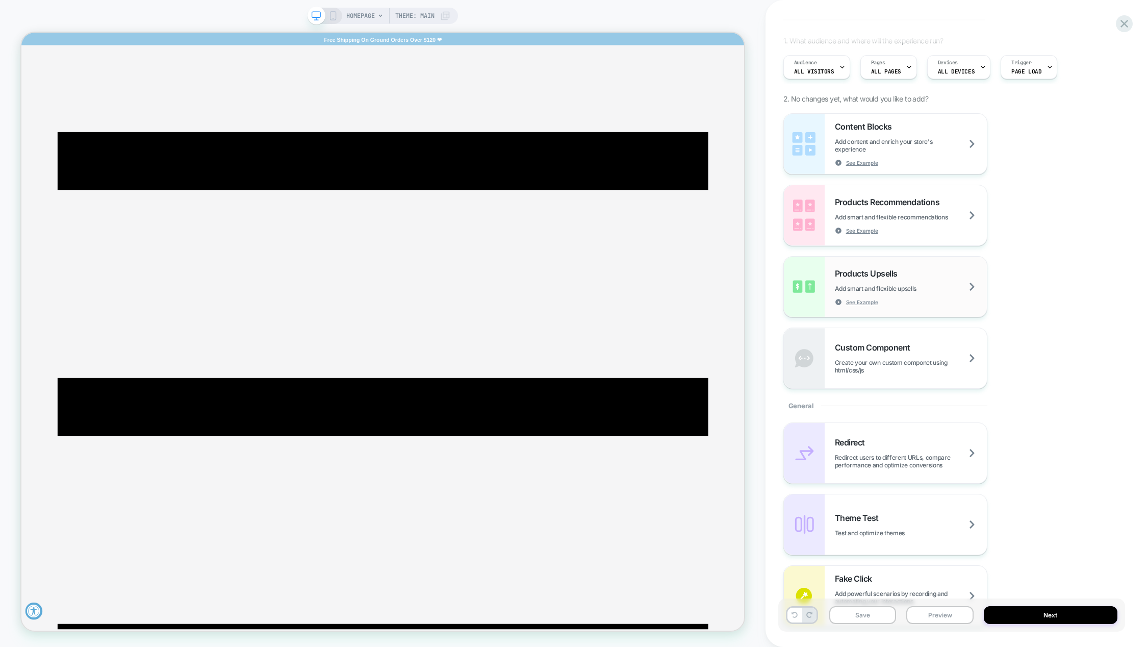
scroll to position [102, 0]
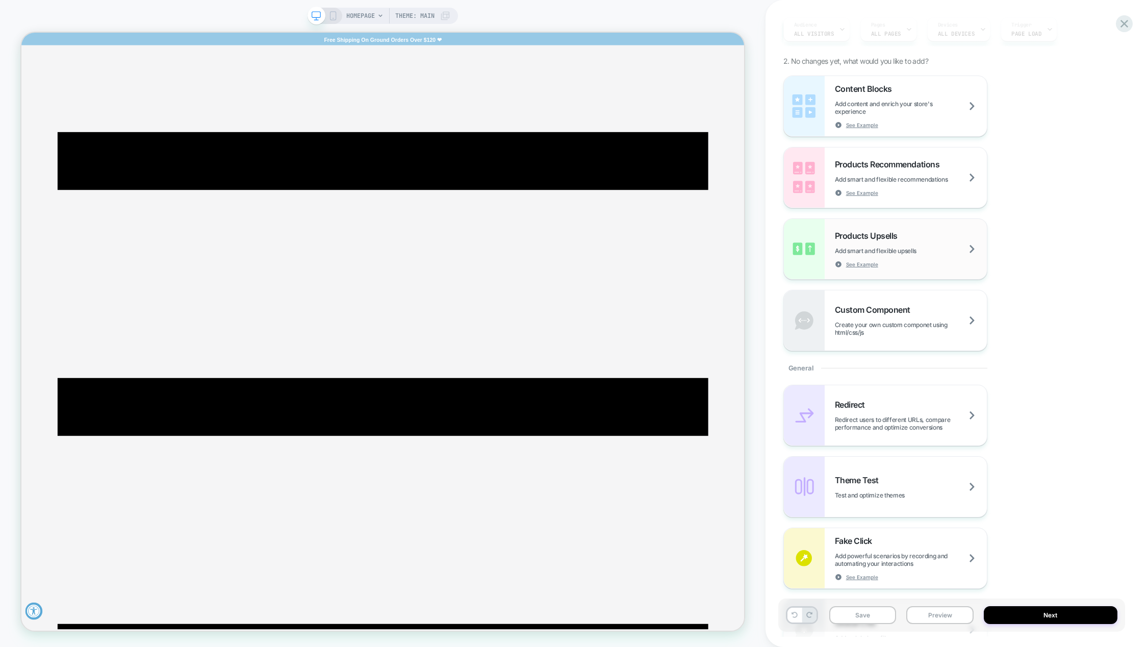
click at [974, 248] on div "Products Upsells Add smart and flexible upsells See Example" at bounding box center [911, 249] width 152 height 37
